Goal: Transaction & Acquisition: Purchase product/service

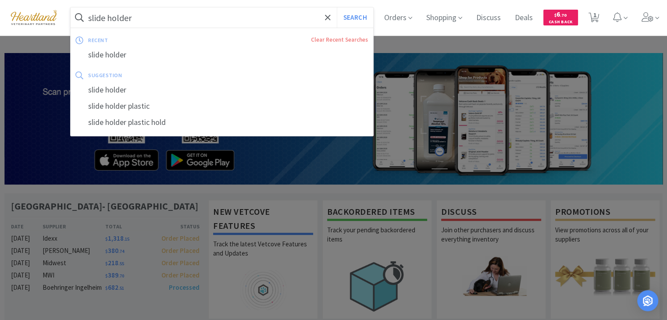
click at [217, 17] on input "slide holder" at bounding box center [222, 17] width 302 height 20
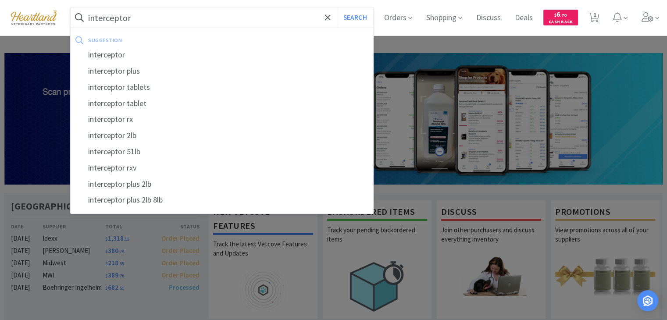
type input "interceptor"
click at [337, 7] on button "Search" at bounding box center [355, 17] width 36 height 20
select select "5"
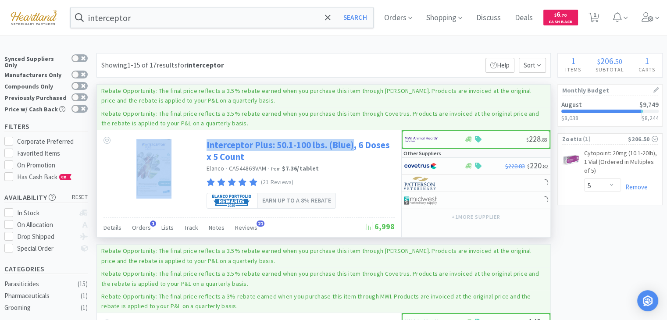
drag, startPoint x: 202, startPoint y: 144, endPoint x: 353, endPoint y: 144, distance: 151.6
click at [353, 144] on div "Interceptor Plus: 50.1-100 lbs. (Blue), 6 Doses x 5 Count Elanco · CA544869VAM …" at bounding box center [249, 173] width 304 height 87
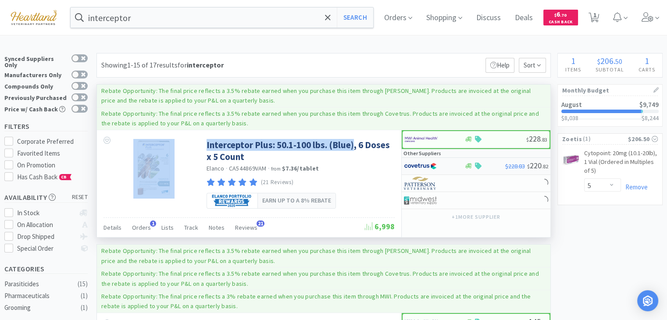
copy div "Interceptor Plus: 50.1-100 lbs. (Blue)"
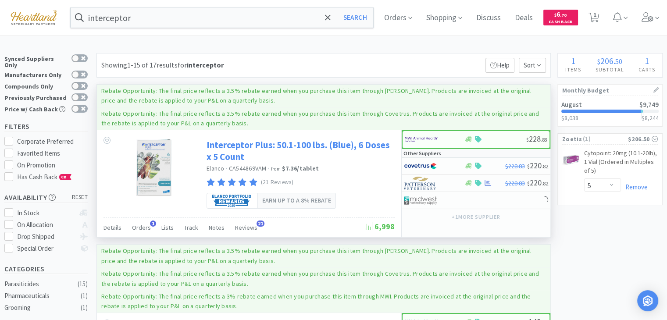
click at [371, 162] on div "Interceptor Plus: 50.1-100 lbs. (Blue), 6 Doses x 5 Count Elanco · CA544869VAM …" at bounding box center [299, 162] width 186 height 54
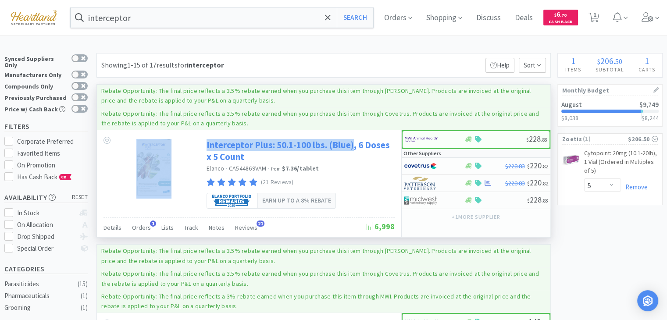
drag, startPoint x: 203, startPoint y: 143, endPoint x: 354, endPoint y: 145, distance: 150.3
click at [354, 145] on div "Interceptor Plus: 50.1-100 lbs. (Blue), 6 Doses x 5 Count Elanco · CA544869VAM …" at bounding box center [249, 173] width 304 height 87
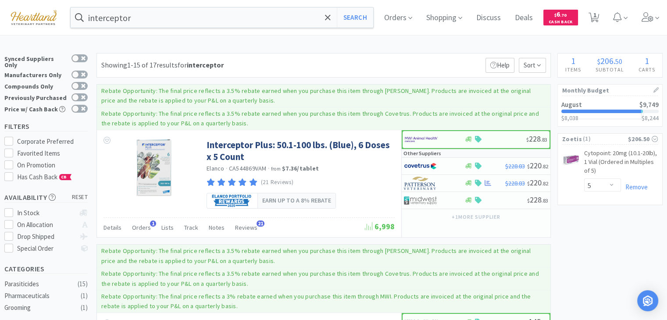
click at [318, 57] on div "Showing 1-15 of 17 results for interceptor Filters Help Sort" at bounding box center [323, 65] width 454 height 25
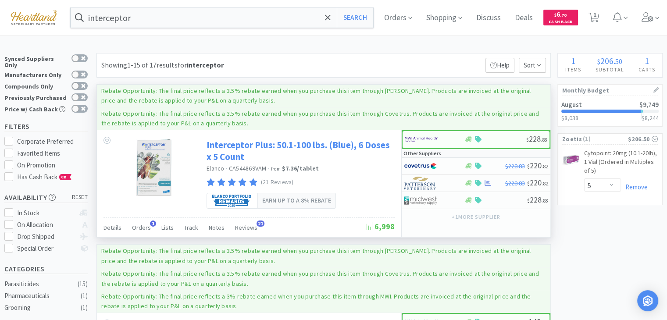
click at [281, 139] on link "Interceptor Plus: 50.1-100 lbs. (Blue), 6 Doses x 5 Count" at bounding box center [299, 151] width 186 height 24
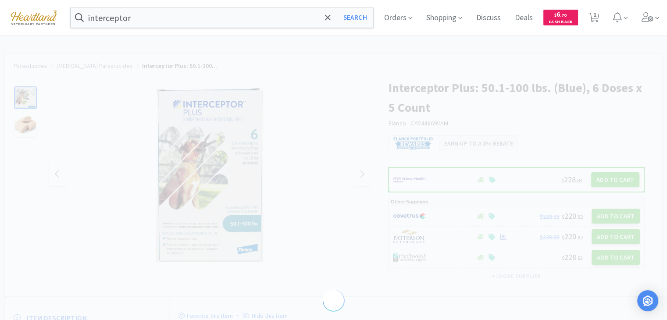
select select "155731"
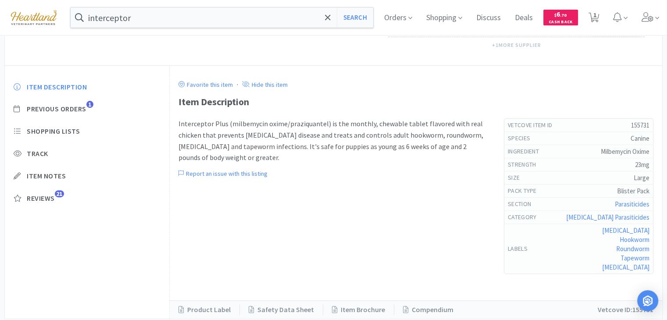
scroll to position [307, 0]
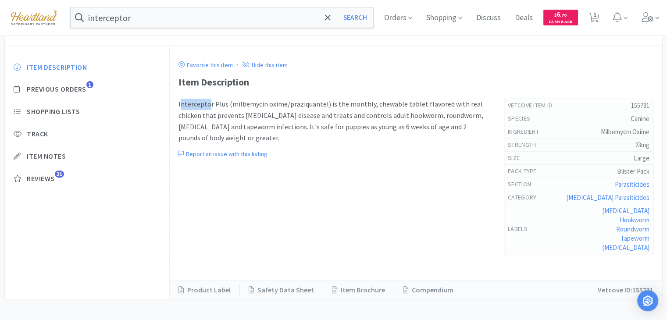
drag, startPoint x: 180, startPoint y: 103, endPoint x: 207, endPoint y: 105, distance: 27.2
click at [207, 105] on p "Interceptor Plus (milbemycin oxime/praziquantel) is the monthly, chewable table…" at bounding box center [332, 121] width 308 height 45
click at [204, 107] on p "Interceptor Plus (milbemycin oxime/praziquantel) is the monthly, chewable table…" at bounding box center [332, 121] width 308 height 45
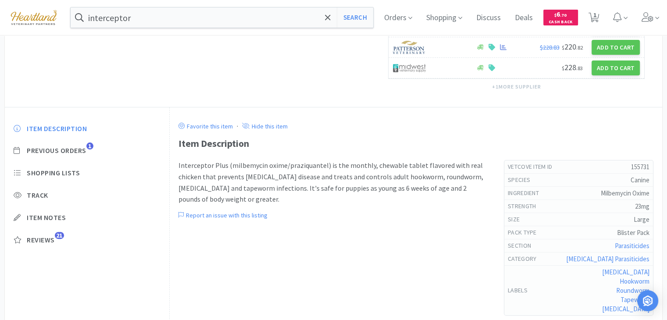
scroll to position [219, 0]
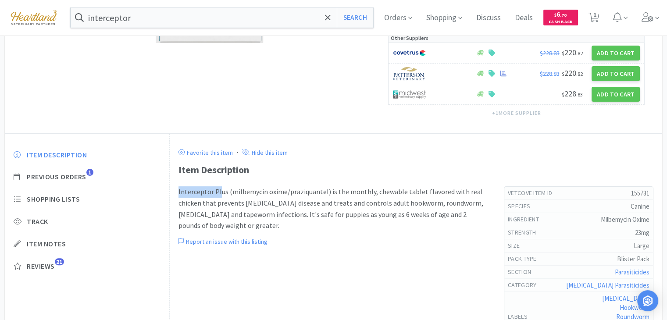
drag, startPoint x: 176, startPoint y: 190, endPoint x: 218, endPoint y: 191, distance: 41.6
click at [218, 191] on div "Favorite this item · Hide this item Item Description Interceptor Plus (milbemyc…" at bounding box center [416, 260] width 492 height 253
click at [320, 246] on div "Interceptor Plus (milbemycin oxime/praziquantel) is the monthly, chewable table…" at bounding box center [332, 268] width 308 height 164
click at [200, 206] on p "Interceptor Plus (milbemycin oxime/praziquantel) is the monthly, chewable table…" at bounding box center [332, 208] width 308 height 45
drag, startPoint x: 268, startPoint y: 202, endPoint x: 386, endPoint y: 198, distance: 118.4
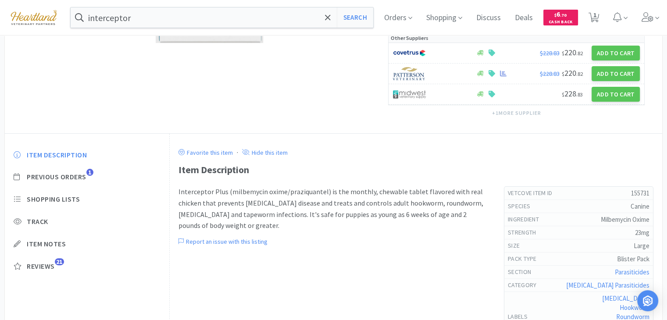
click at [268, 202] on p "Interceptor Plus (milbemycin oxime/praziquantel) is the monthly, chewable table…" at bounding box center [332, 208] width 308 height 45
drag, startPoint x: 376, startPoint y: 189, endPoint x: 386, endPoint y: 189, distance: 9.2
click at [377, 189] on p "Interceptor Plus (milbemycin oxime/praziquantel) is the monthly, chewable table…" at bounding box center [332, 208] width 308 height 45
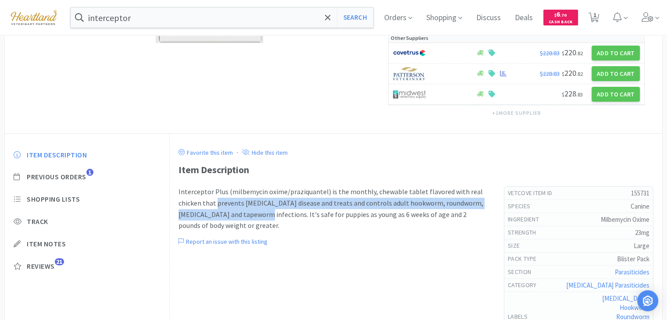
drag, startPoint x: 215, startPoint y: 202, endPoint x: 284, endPoint y: 213, distance: 69.7
click at [284, 213] on p "Interceptor Plus (milbemycin oxime/praziquantel) is the monthly, chewable table…" at bounding box center [332, 208] width 308 height 45
copy p "prevents [MEDICAL_DATA] disease and treats and controls adult hookworm, roundwo…"
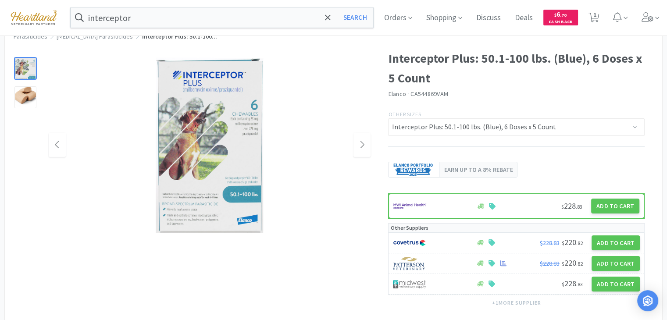
scroll to position [44, 0]
